Goal: Task Accomplishment & Management: Complete application form

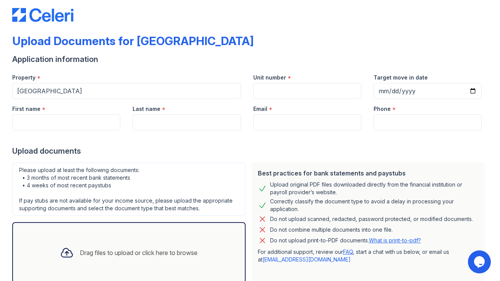
scroll to position [60, 0]
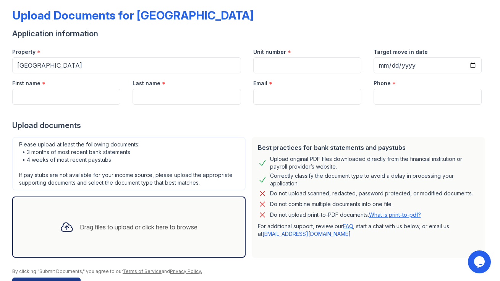
scroll to position [48, 0]
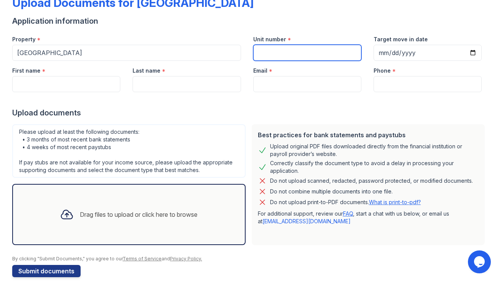
click at [331, 48] on input "Unit number" at bounding box center [307, 53] width 108 height 16
type input "1206"
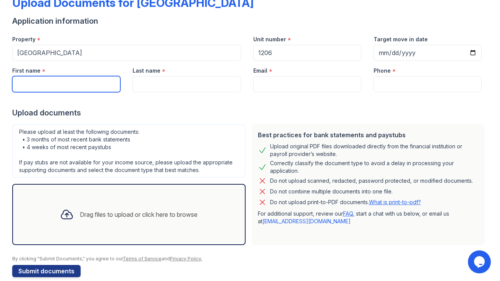
click at [91, 79] on input "First name" at bounding box center [66, 84] width 108 height 16
type input "A"
type input "[PERSON_NAME]"
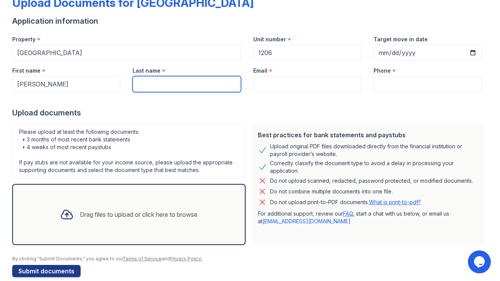
click at [162, 77] on input "Last name" at bounding box center [186, 84] width 108 height 16
type input "[PERSON_NAME]"
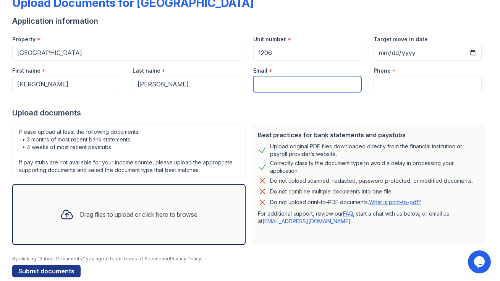
click at [274, 90] on input "Email" at bounding box center [307, 84] width 108 height 16
type input "[EMAIL_ADDRESS][DOMAIN_NAME]"
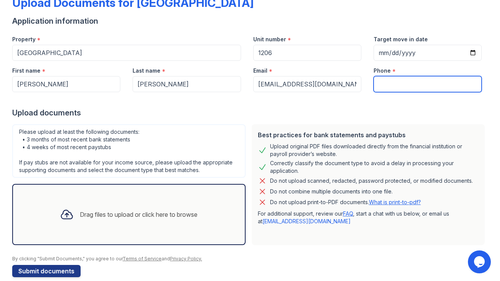
click at [421, 81] on input "Phone" at bounding box center [427, 84] width 108 height 16
type input "3125900743"
click at [402, 83] on input "3125900743" at bounding box center [427, 84] width 108 height 16
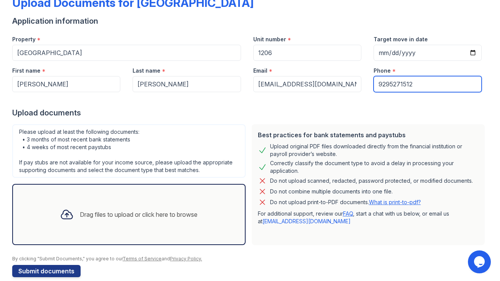
type input "9295271512"
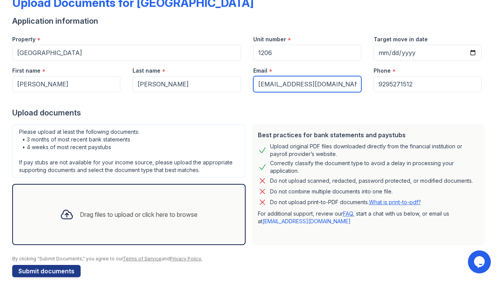
click at [276, 81] on input "[EMAIL_ADDRESS][DOMAIN_NAME]" at bounding box center [307, 84] width 108 height 16
click at [278, 111] on div "Upload documents" at bounding box center [249, 112] width 475 height 11
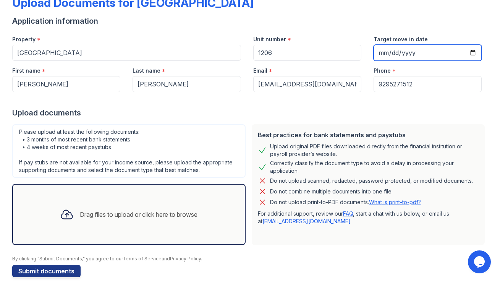
click at [469, 48] on input "Target move in date" at bounding box center [427, 53] width 108 height 16
type input "[DATE]"
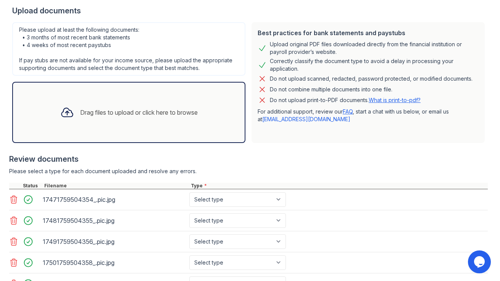
scroll to position [216, 0]
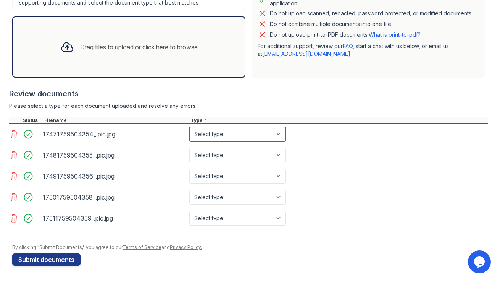
click at [249, 136] on select "Select type Paystub Bank Statement Offer Letter Tax Documents Benefit Award Let…" at bounding box center [237, 134] width 97 height 15
select select "bank_statement"
click at [189, 127] on select "Select type Paystub Bank Statement Offer Letter Tax Documents Benefit Award Let…" at bounding box center [237, 134] width 97 height 15
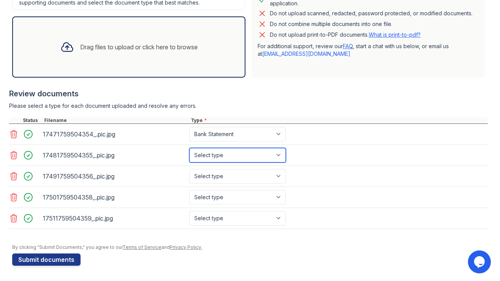
click at [253, 154] on select "Select type Paystub Bank Statement Offer Letter Tax Documents Benefit Award Let…" at bounding box center [237, 155] width 97 height 15
select select "bank_statement"
click at [189, 148] on select "Select type Paystub Bank Statement Offer Letter Tax Documents Benefit Award Let…" at bounding box center [237, 155] width 97 height 15
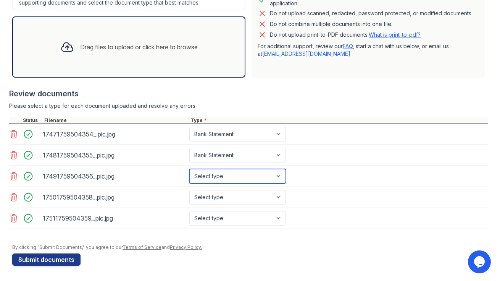
click at [250, 175] on select "Select type Paystub Bank Statement Offer Letter Tax Documents Benefit Award Let…" at bounding box center [237, 176] width 97 height 15
select select "bank_statement"
click at [189, 169] on select "Select type Paystub Bank Statement Offer Letter Tax Documents Benefit Award Let…" at bounding box center [237, 176] width 97 height 15
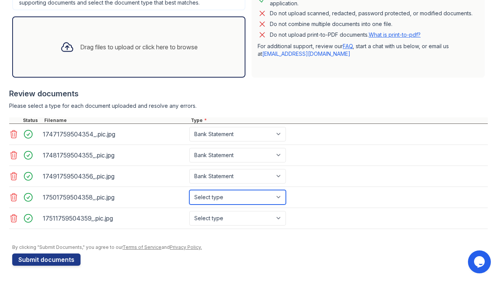
click at [243, 200] on select "Select type Paystub Bank Statement Offer Letter Tax Documents Benefit Award Let…" at bounding box center [237, 197] width 97 height 15
select select "paystub"
click at [189, 190] on select "Select type Paystub Bank Statement Offer Letter Tax Documents Benefit Award Let…" at bounding box center [237, 197] width 97 height 15
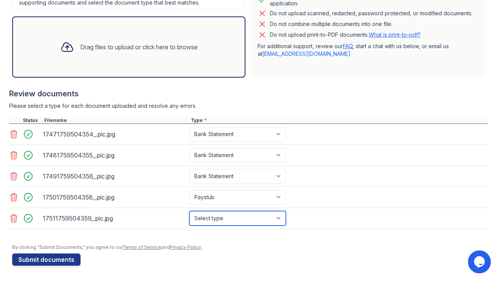
click at [239, 214] on select "Select type Paystub Bank Statement Offer Letter Tax Documents Benefit Award Let…" at bounding box center [237, 218] width 97 height 15
select select "paystub"
click at [189, 211] on select "Select type Paystub Bank Statement Offer Letter Tax Documents Benefit Award Let…" at bounding box center [237, 218] width 97 height 15
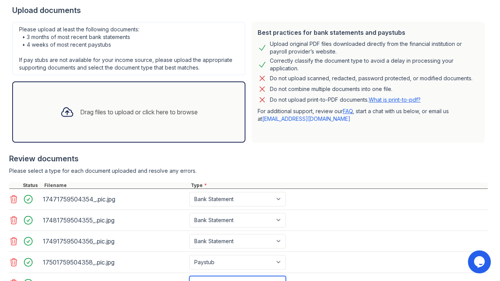
scroll to position [210, 0]
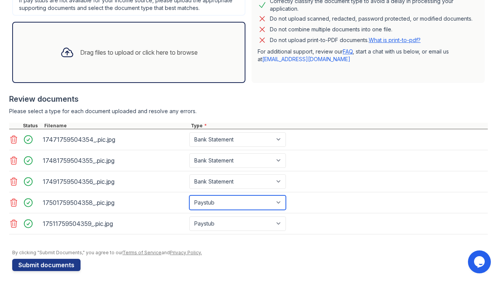
click at [259, 204] on select "Select type Paystub Bank Statement Offer Letter Tax Documents Benefit Award Let…" at bounding box center [237, 202] width 97 height 15
select select "bank_statement"
click at [189, 195] on select "Select type Paystub Bank Statement Offer Letter Tax Documents Benefit Award Let…" at bounding box center [237, 202] width 97 height 15
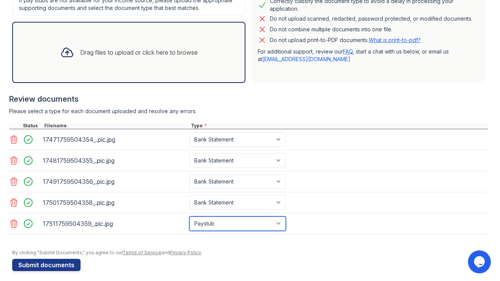
click at [251, 222] on select "Select type Paystub Bank Statement Offer Letter Tax Documents Benefit Award Let…" at bounding box center [237, 223] width 97 height 15
select select "bank_statement"
click at [189, 216] on select "Select type Paystub Bank Statement Offer Letter Tax Documents Benefit Award Let…" at bounding box center [237, 223] width 97 height 15
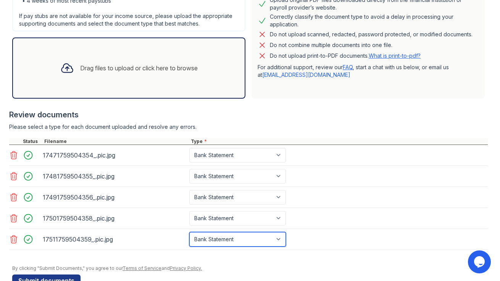
scroll to position [216, 0]
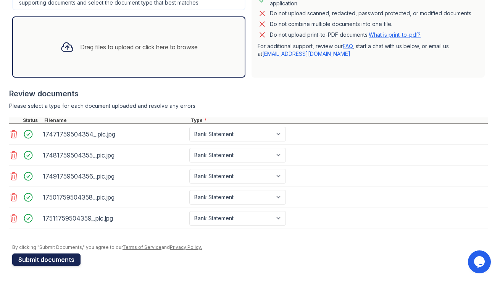
click at [46, 257] on button "Submit documents" at bounding box center [46, 259] width 68 height 12
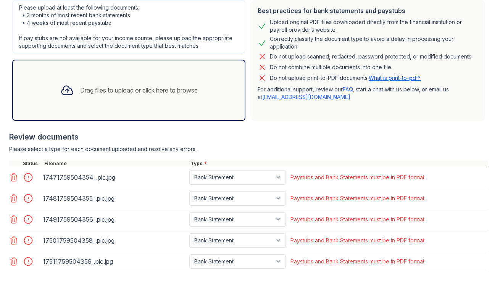
scroll to position [237, 0]
